Goal: Transaction & Acquisition: Purchase product/service

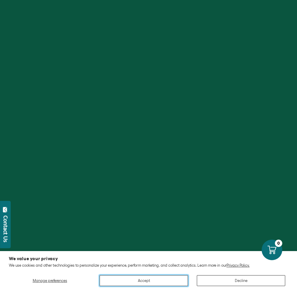
click at [174, 284] on button "Accept" at bounding box center [144, 281] width 88 height 11
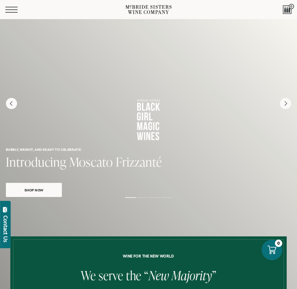
click at [14, 11] on button "Menu" at bounding box center [15, 10] width 21 height 6
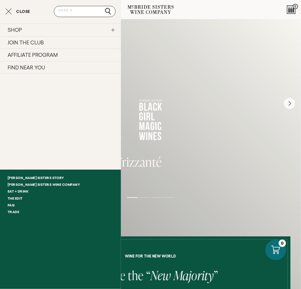
click at [27, 32] on link "SHOP" at bounding box center [60, 30] width 121 height 13
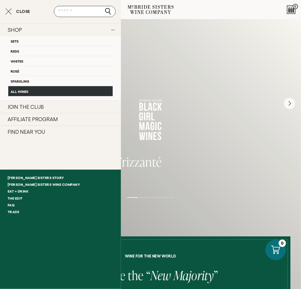
click at [22, 92] on link "All Wines" at bounding box center [60, 91] width 105 height 10
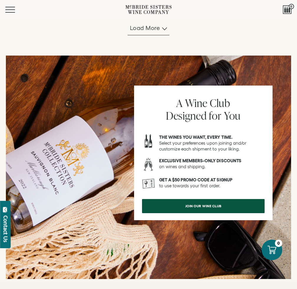
scroll to position [559, 0]
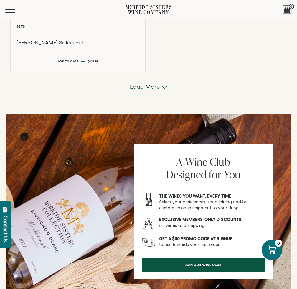
click at [145, 89] on span "Load more" at bounding box center [145, 87] width 30 height 8
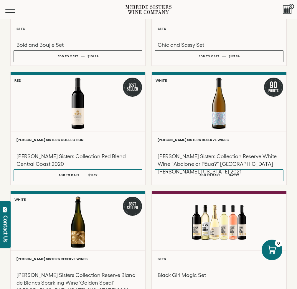
scroll to position [883, 0]
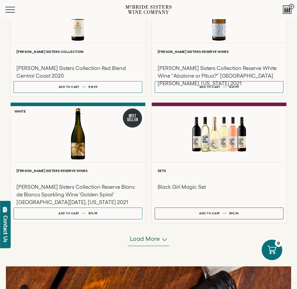
click at [151, 238] on span "Load more" at bounding box center [145, 239] width 30 height 8
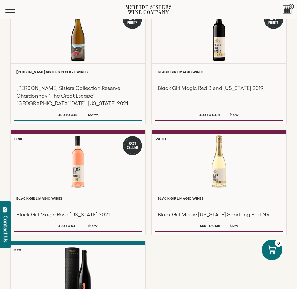
scroll to position [1443, 0]
